Goal: Task Accomplishment & Management: Manage account settings

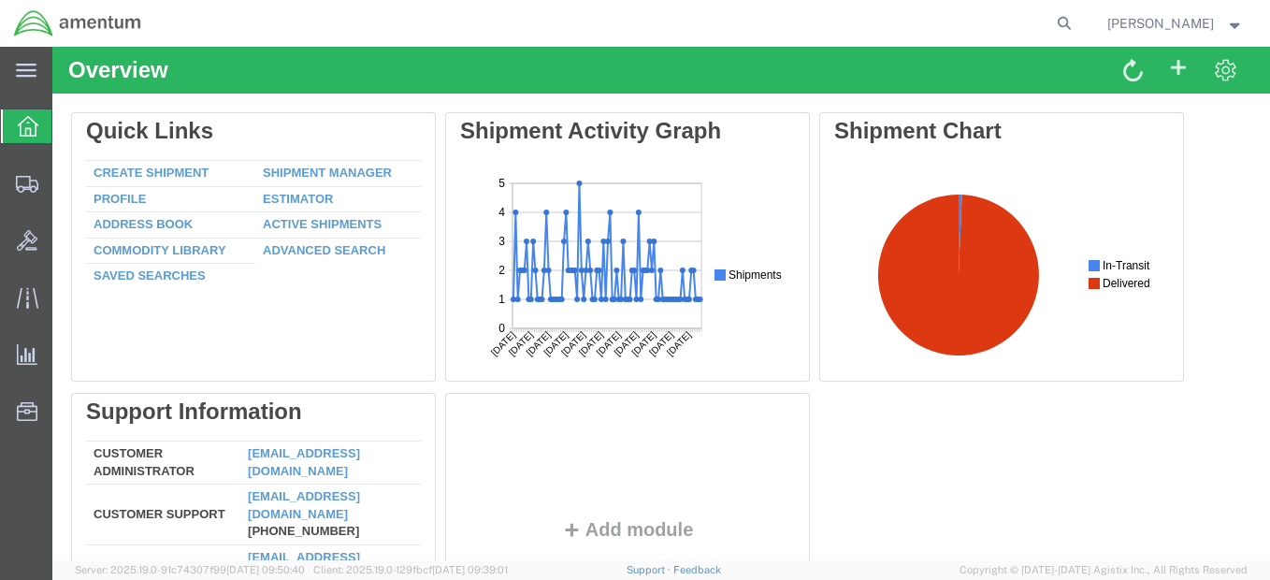
click at [1236, 23] on strong "button" at bounding box center [1235, 23] width 17 height 7
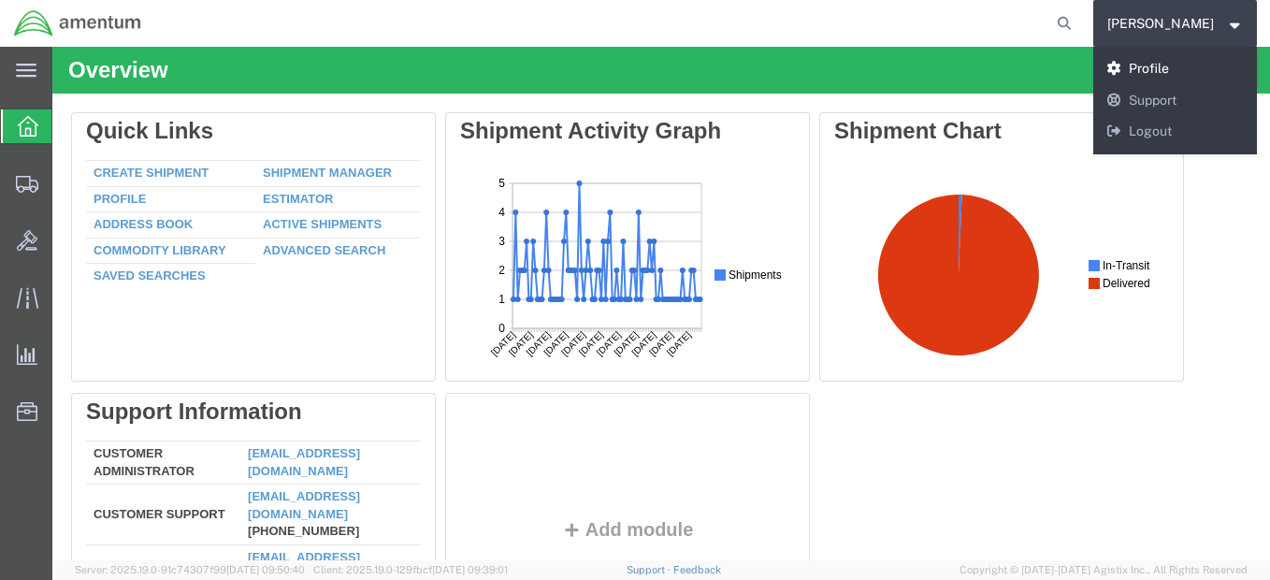
click at [1185, 69] on link "Profile" at bounding box center [1175, 69] width 165 height 32
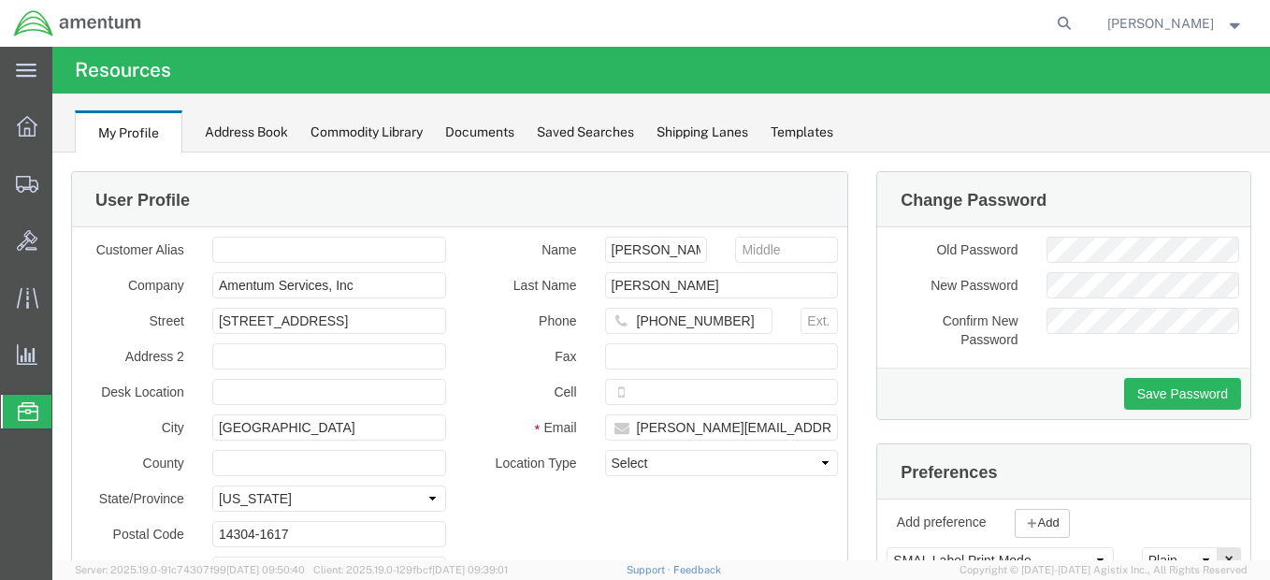
click at [1032, 248] on div at bounding box center [1143, 250] width 223 height 26
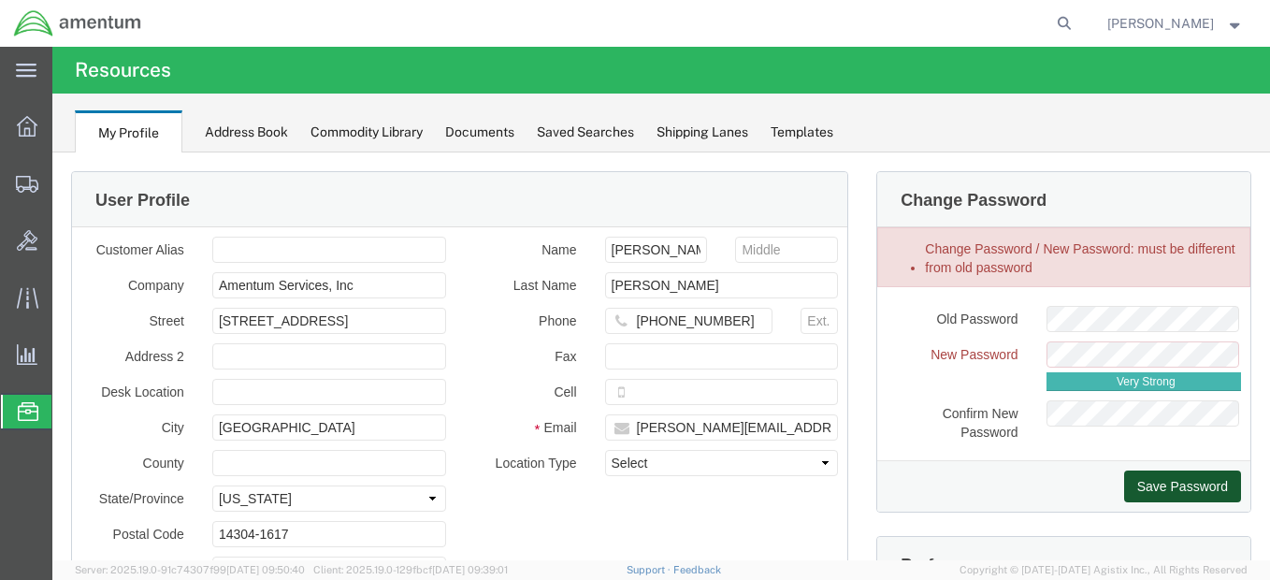
click at [1185, 479] on button "Save Password" at bounding box center [1182, 486] width 117 height 32
click at [1185, 477] on button "Save Password" at bounding box center [1182, 486] width 117 height 32
click at [1235, 25] on strong "button" at bounding box center [1235, 23] width 17 height 7
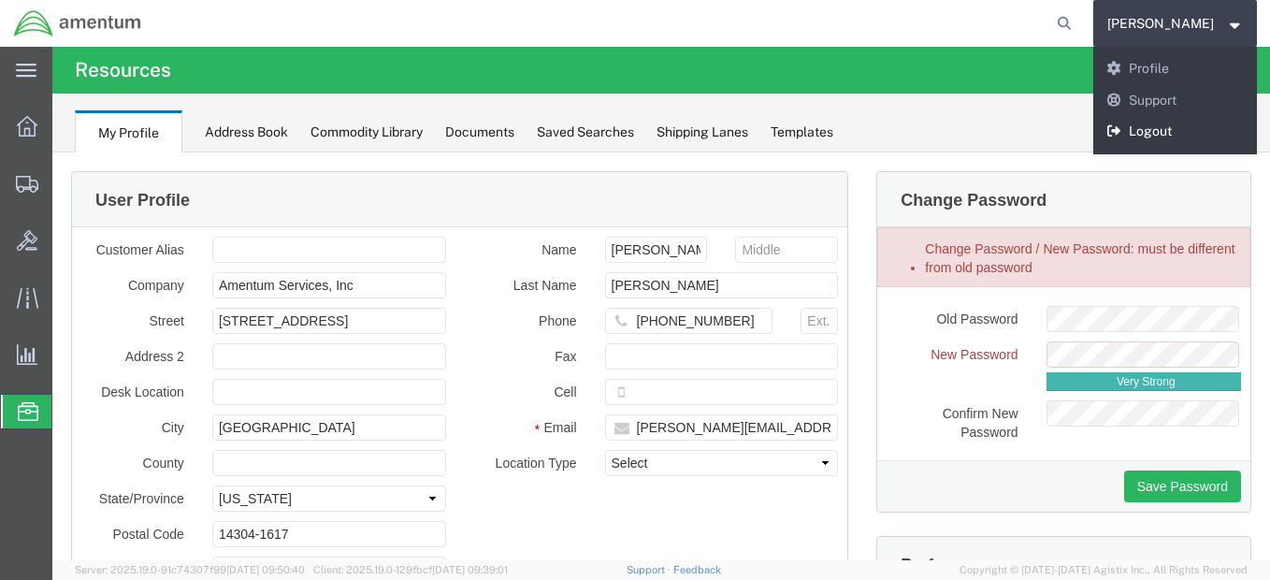
click at [1189, 123] on link "Logout" at bounding box center [1175, 132] width 165 height 32
